Goal: Book appointment/travel/reservation

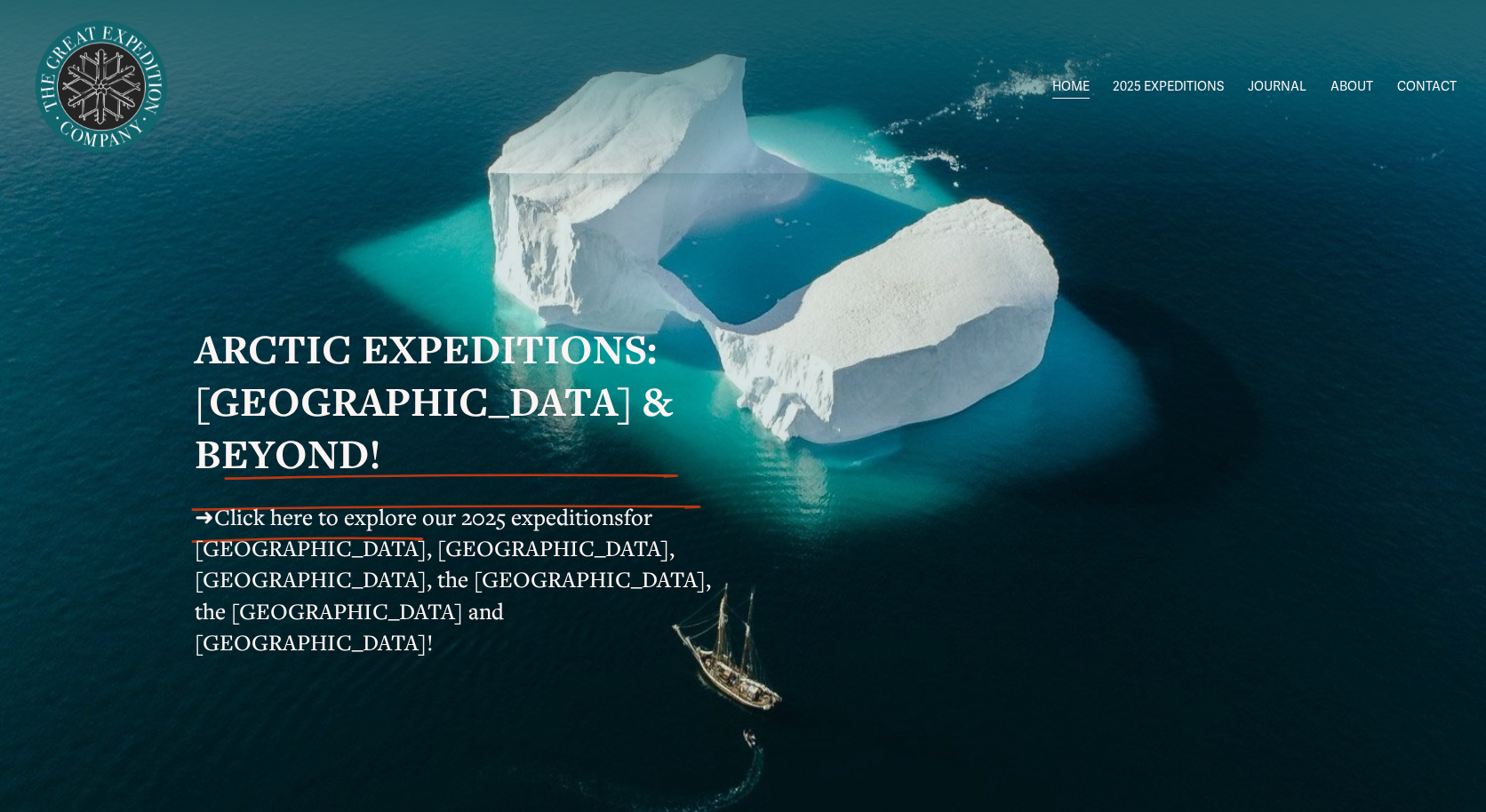
click at [0, 0] on span "[GEOGRAPHIC_DATA] to [GEOGRAPHIC_DATA]" at bounding box center [0, 0] width 0 height 0
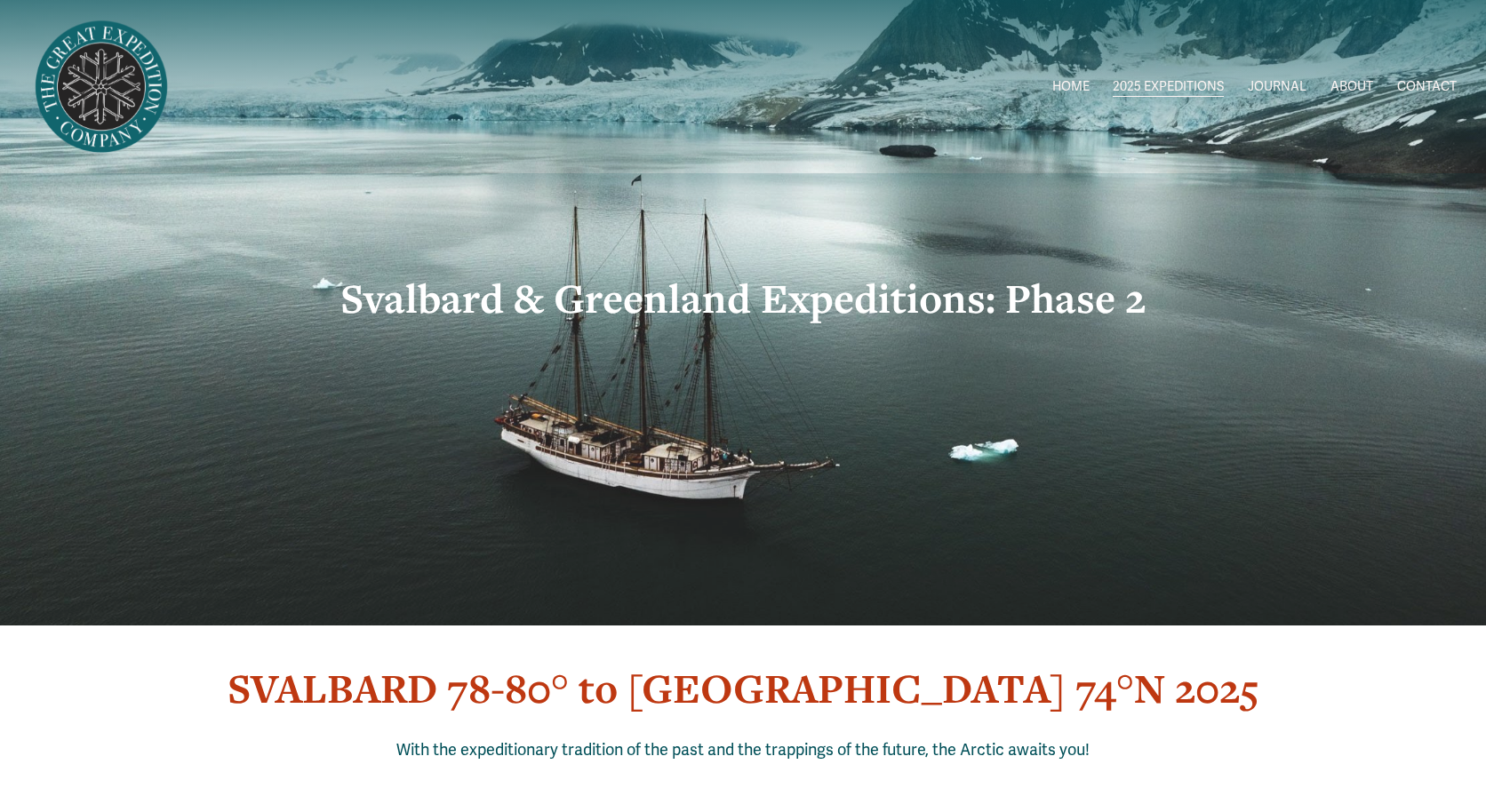
click at [0, 0] on span "Circumnavigating [GEOGRAPHIC_DATA]" at bounding box center [0, 0] width 0 height 0
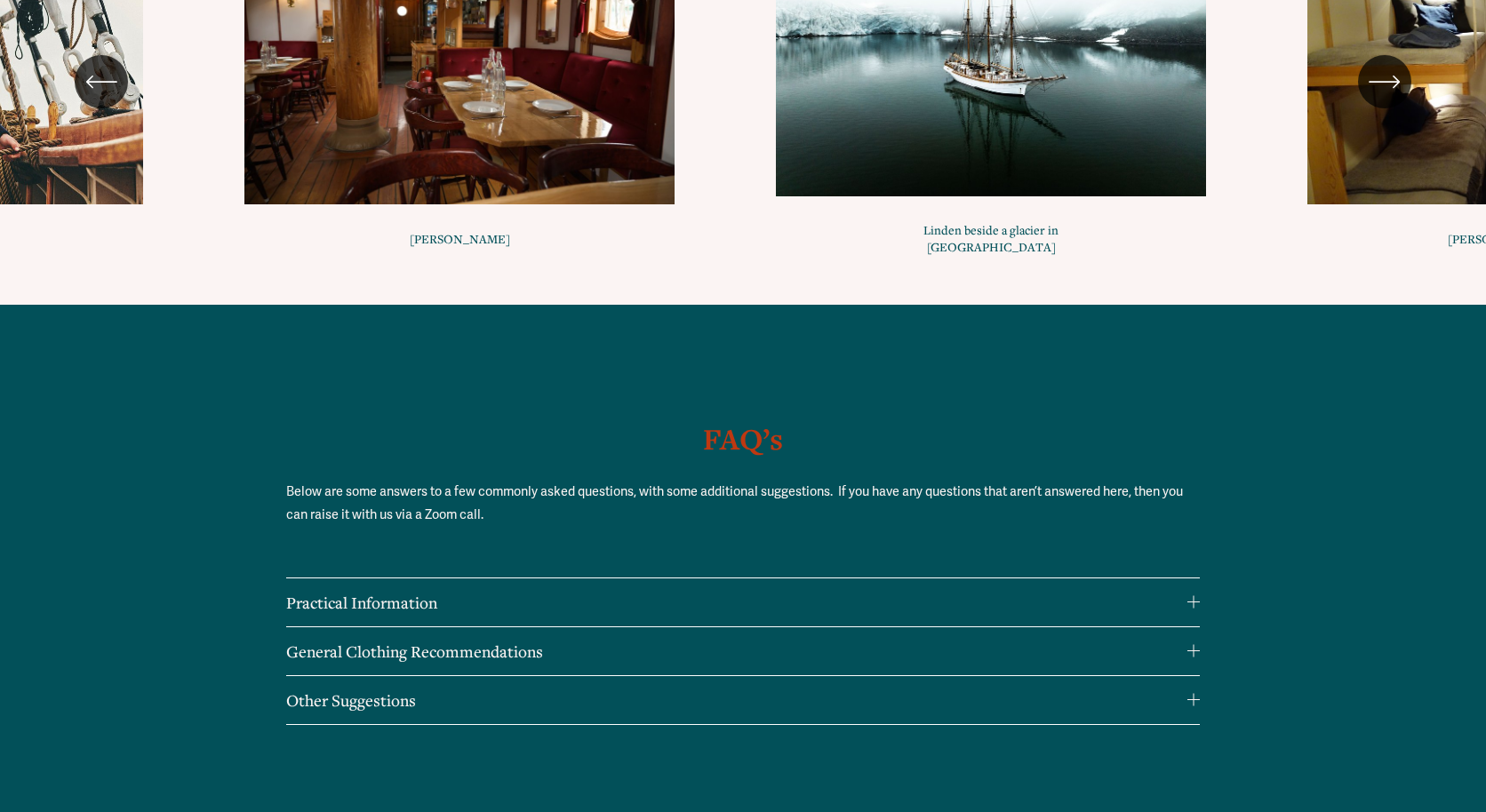
scroll to position [17663, 0]
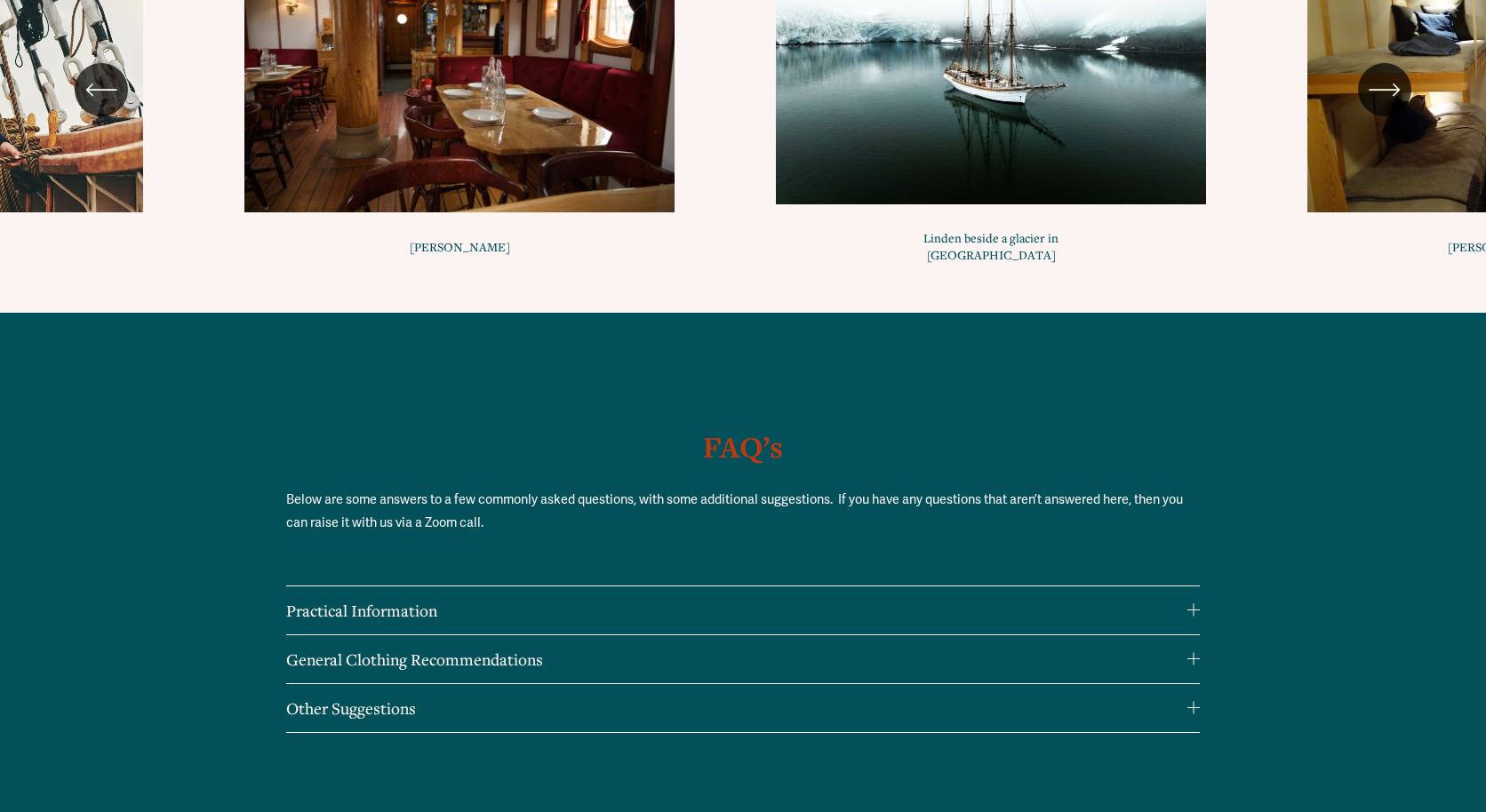
click at [1199, 604] on div at bounding box center [1194, 610] width 12 height 12
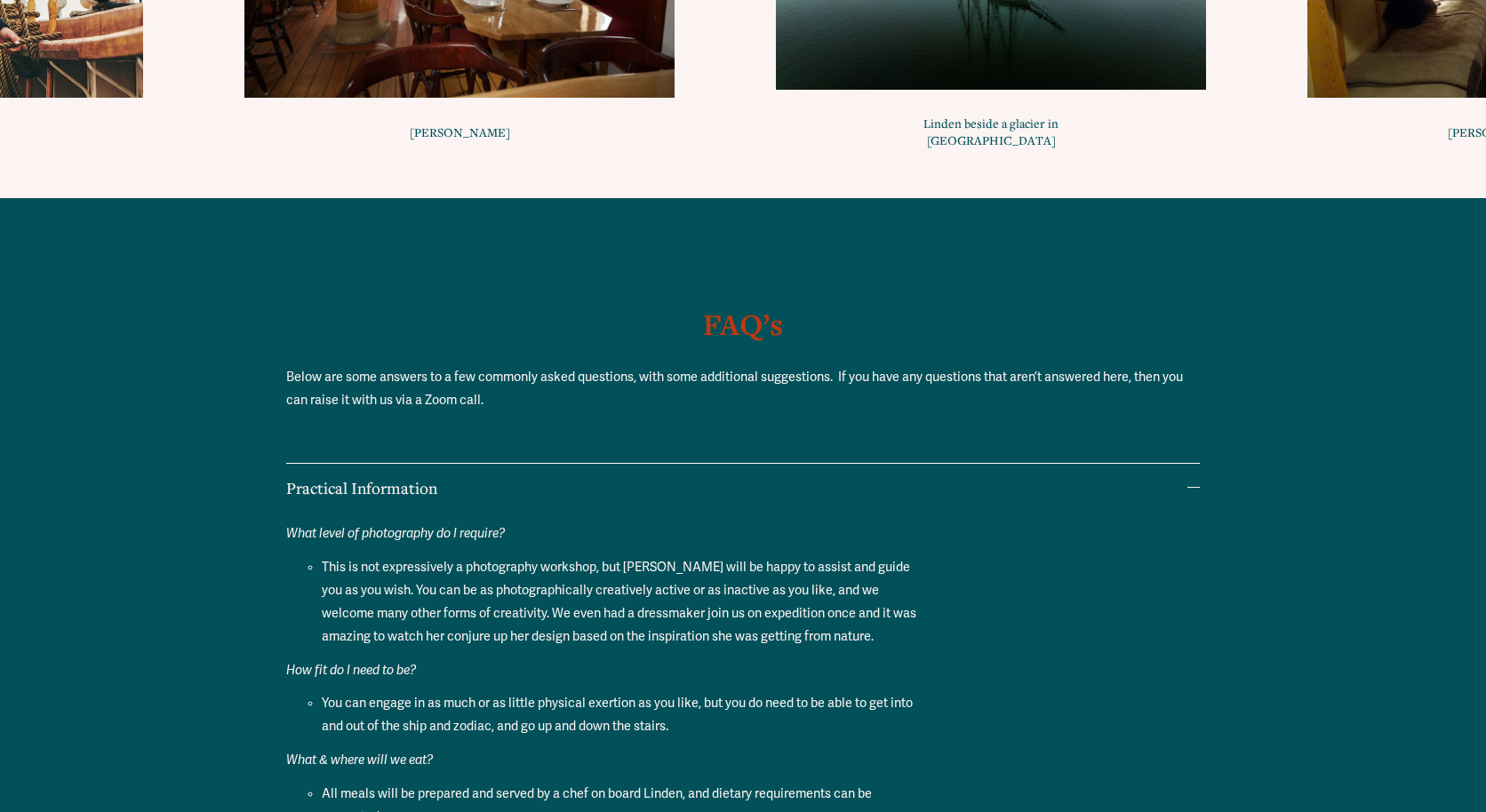
scroll to position [14476, 0]
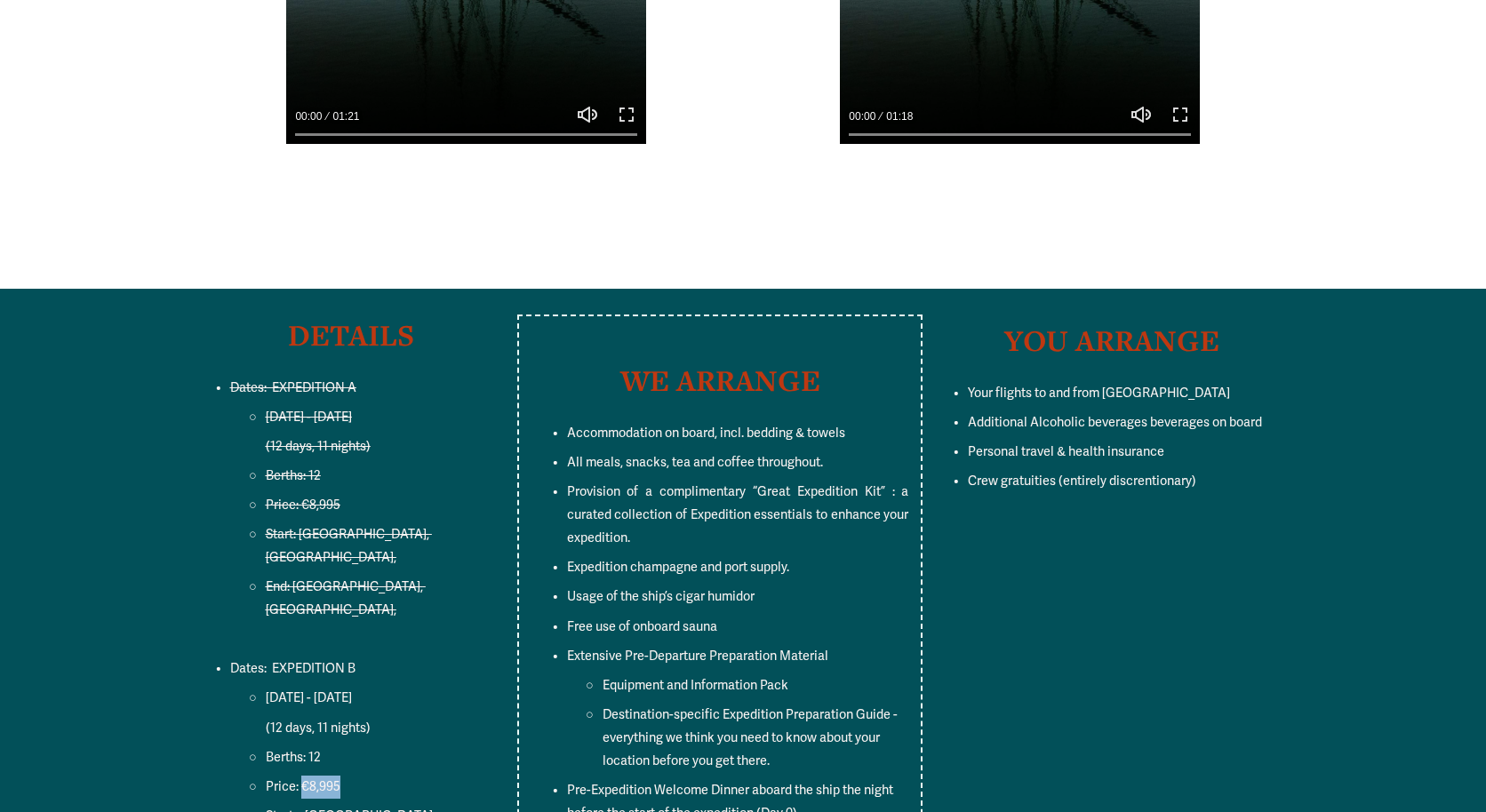
drag, startPoint x: 345, startPoint y: 642, endPoint x: 302, endPoint y: 642, distance: 43.0
click at [301, 775] on p "Price: €8,995" at bounding box center [386, 787] width 242 height 23
click at [352, 775] on p "Price: €8,995" at bounding box center [386, 787] width 242 height 23
drag, startPoint x: 351, startPoint y: 640, endPoint x: 302, endPoint y: 640, distance: 49.0
click at [302, 775] on p "Price: €8,995" at bounding box center [386, 787] width 242 height 23
